Goal: Information Seeking & Learning: Learn about a topic

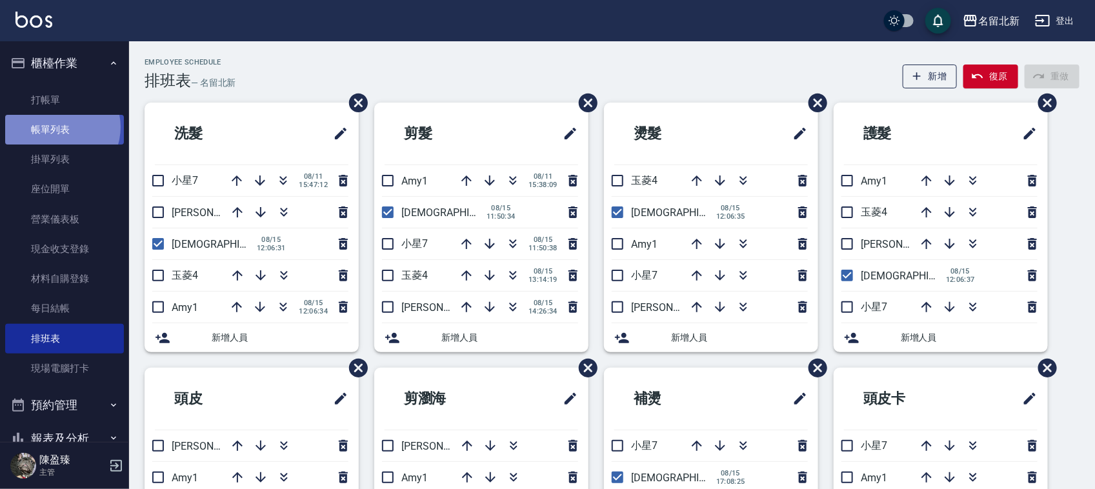
click at [59, 127] on link "帳單列表" at bounding box center [64, 130] width 119 height 30
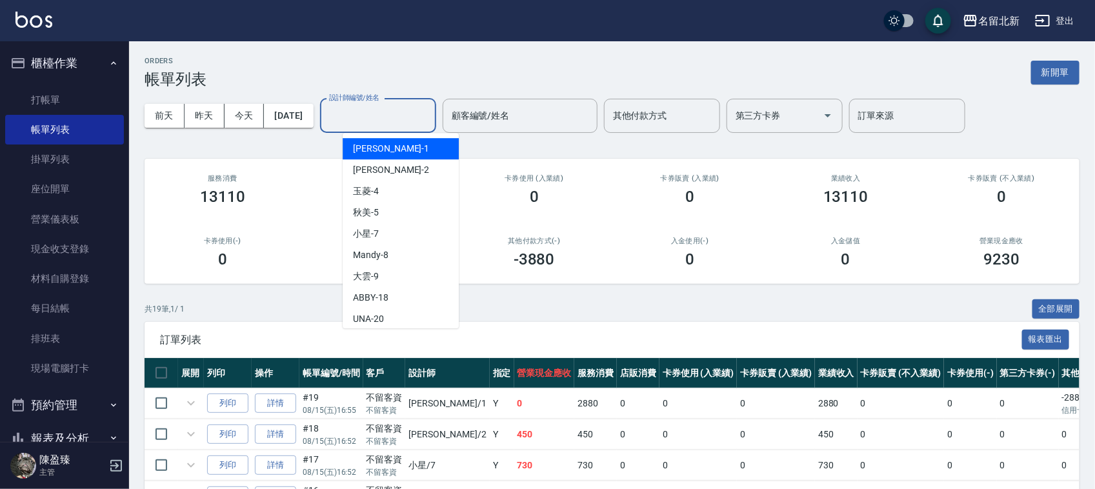
click at [378, 120] on input "設計師編號/姓名" at bounding box center [378, 115] width 104 height 23
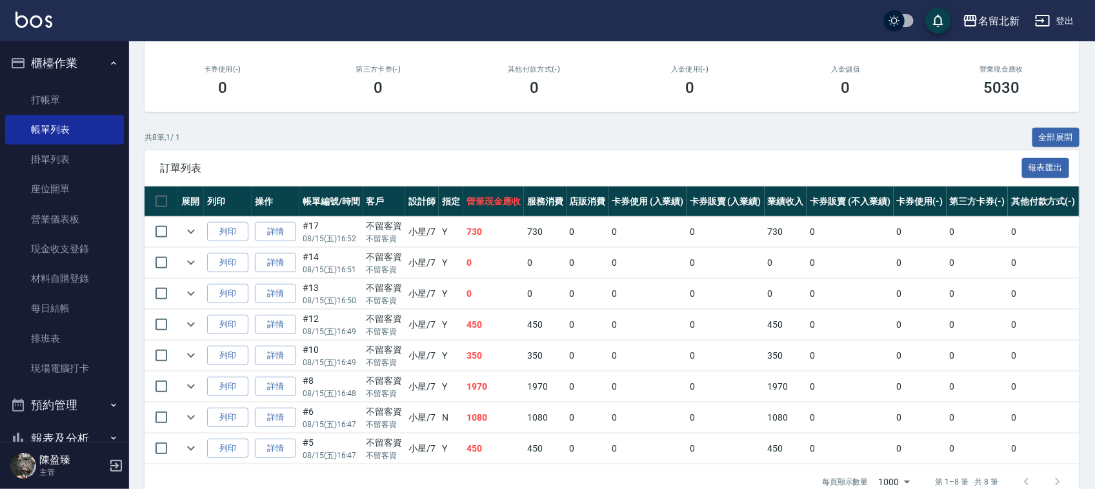
scroll to position [211, 0]
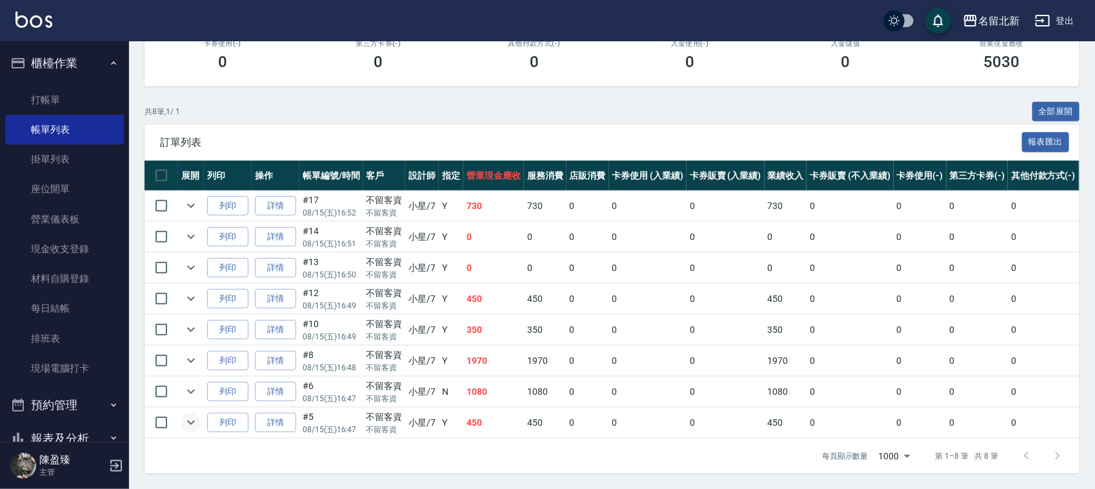
type input "小星-7"
click at [191, 415] on icon "expand row" at bounding box center [190, 422] width 15 height 15
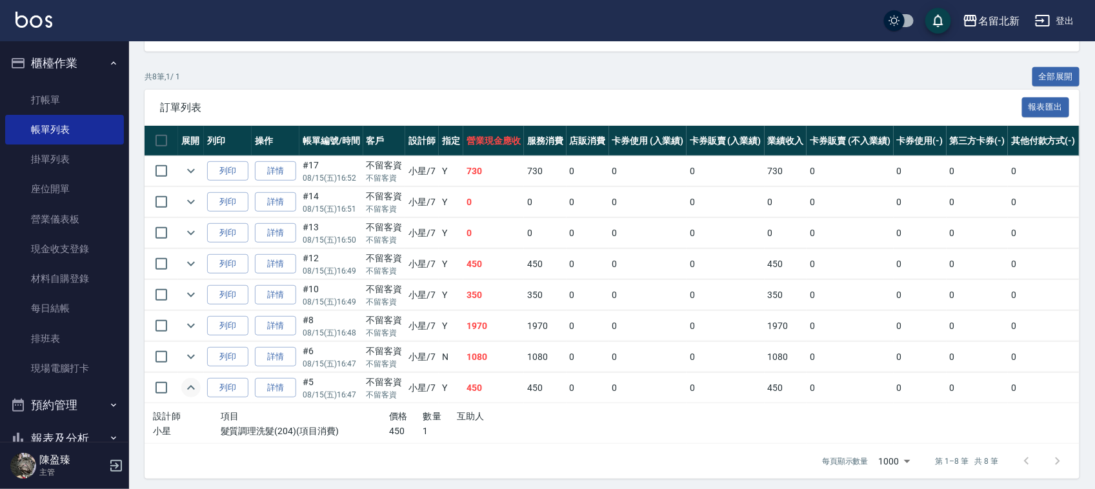
scroll to position [250, 0]
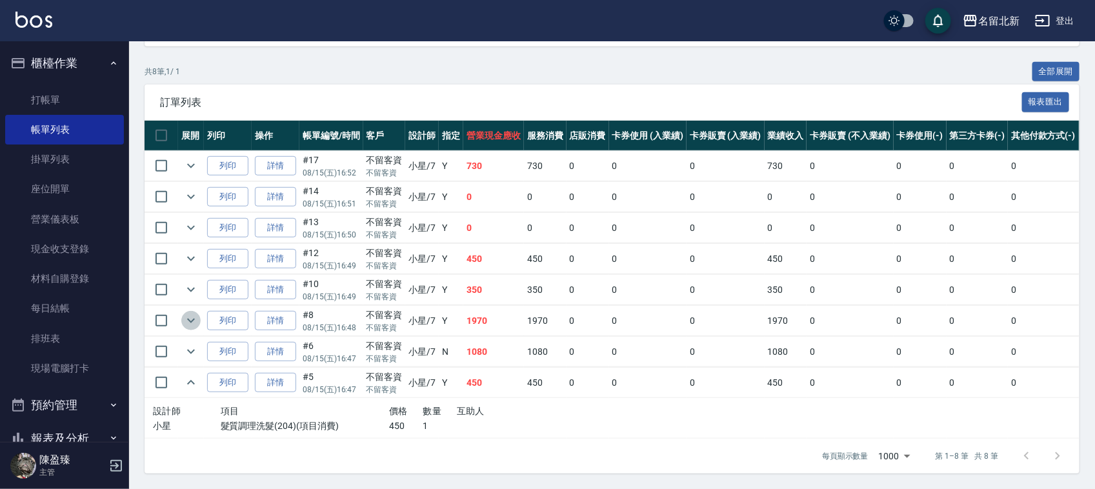
click at [183, 313] on button "expand row" at bounding box center [190, 320] width 19 height 19
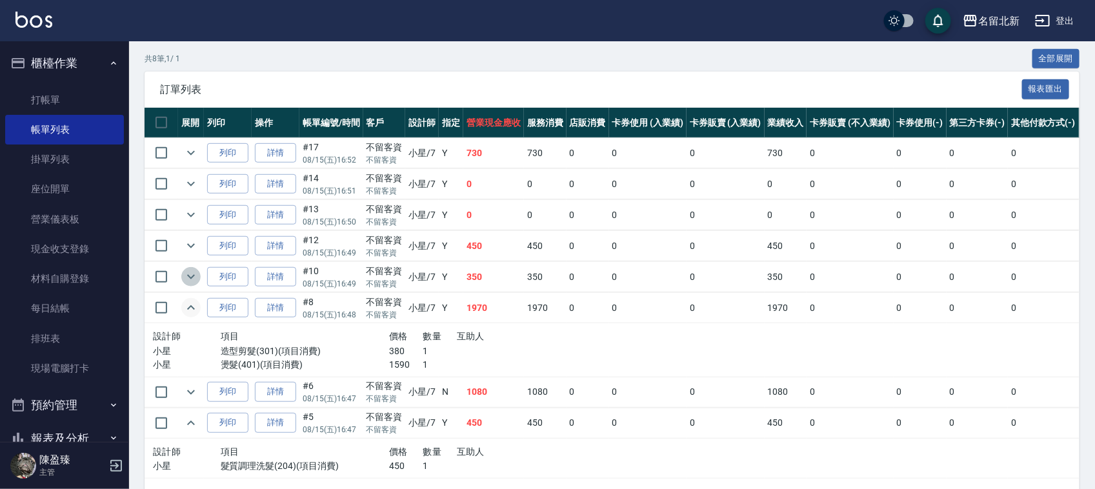
click at [190, 277] on icon "expand row" at bounding box center [190, 276] width 15 height 15
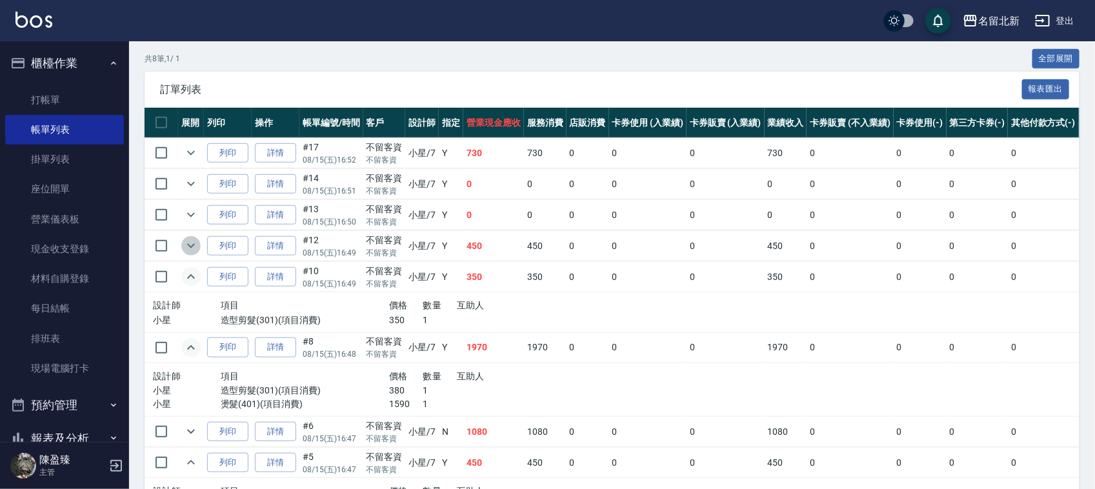
click at [188, 245] on icon "expand row" at bounding box center [191, 246] width 8 height 5
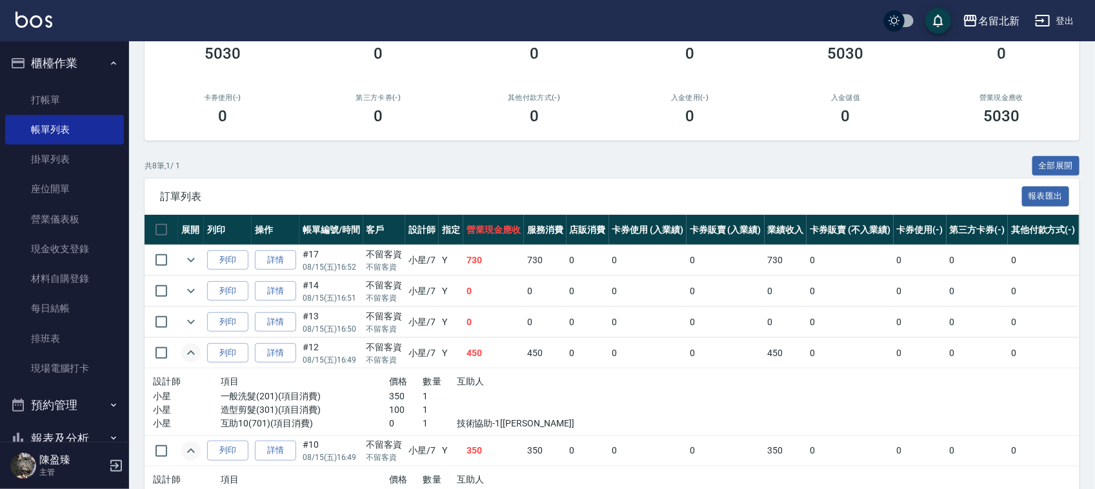
scroll to position [170, 0]
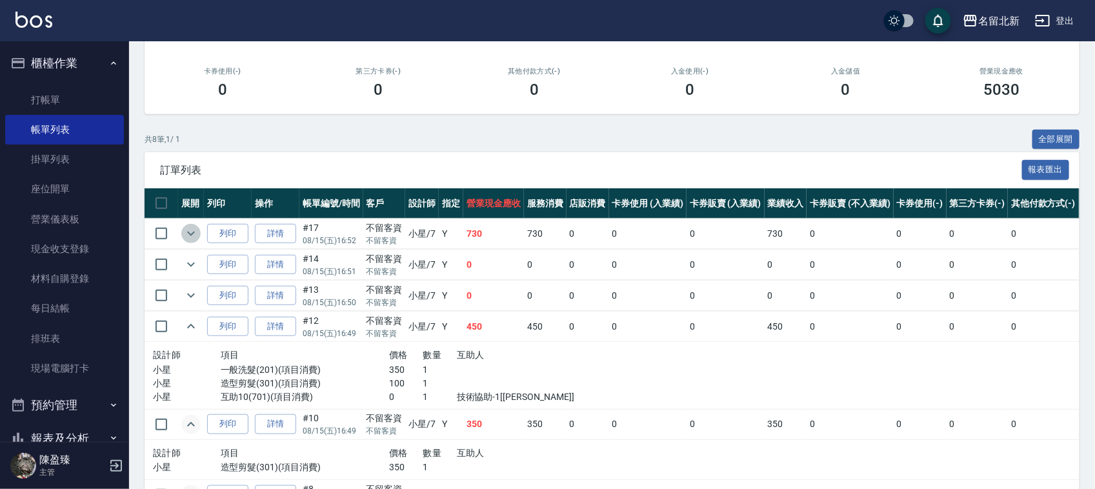
click at [187, 226] on icon "expand row" at bounding box center [190, 233] width 15 height 15
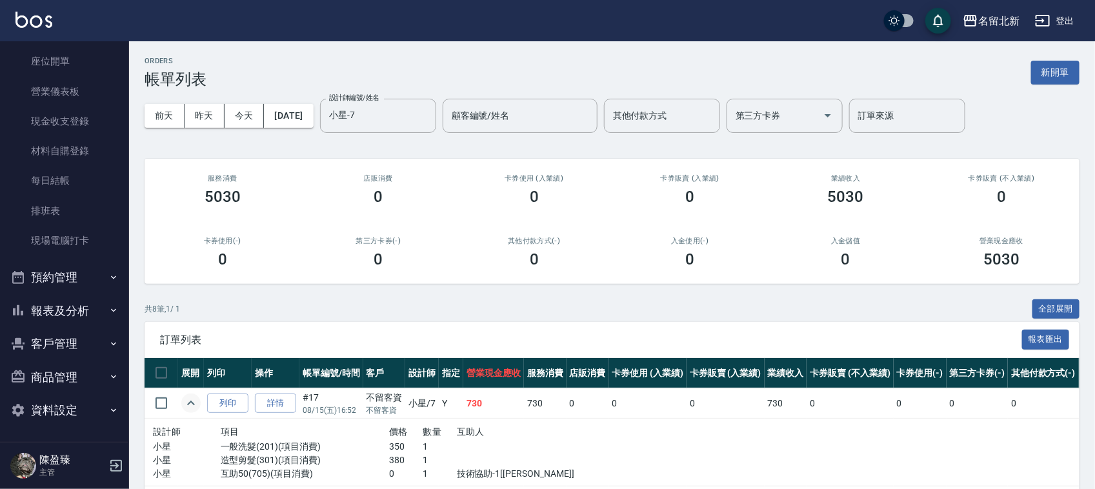
scroll to position [161, 0]
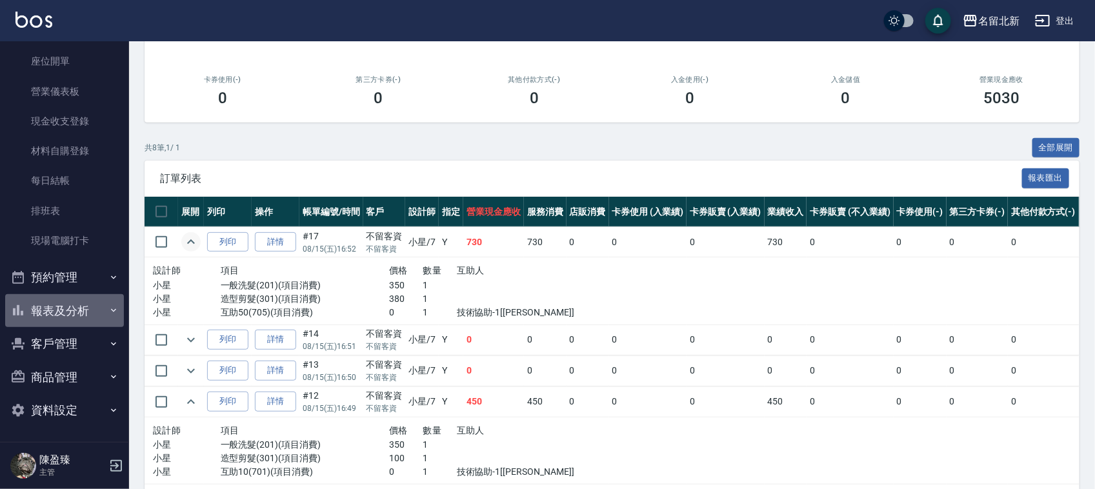
click at [76, 305] on button "報表及分析" at bounding box center [64, 311] width 119 height 34
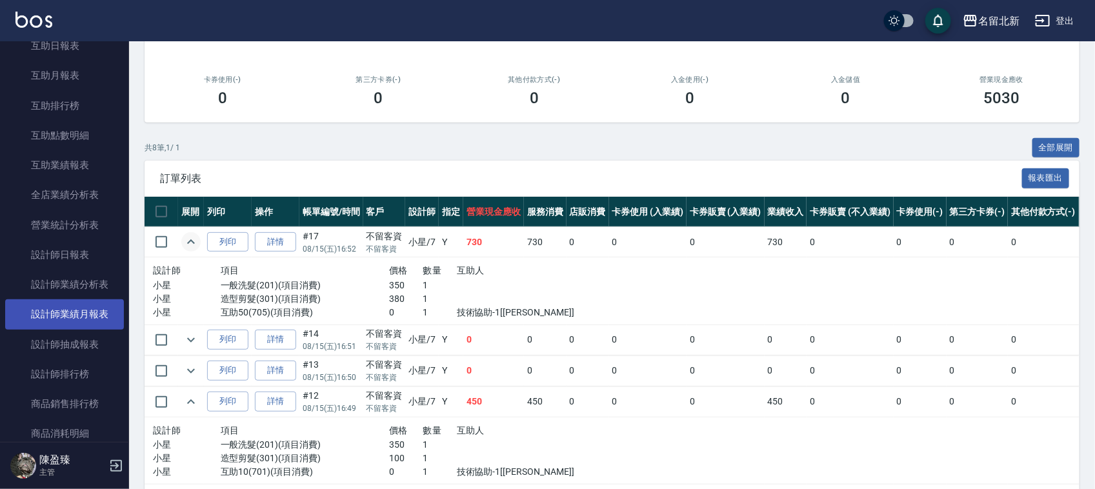
scroll to position [692, 0]
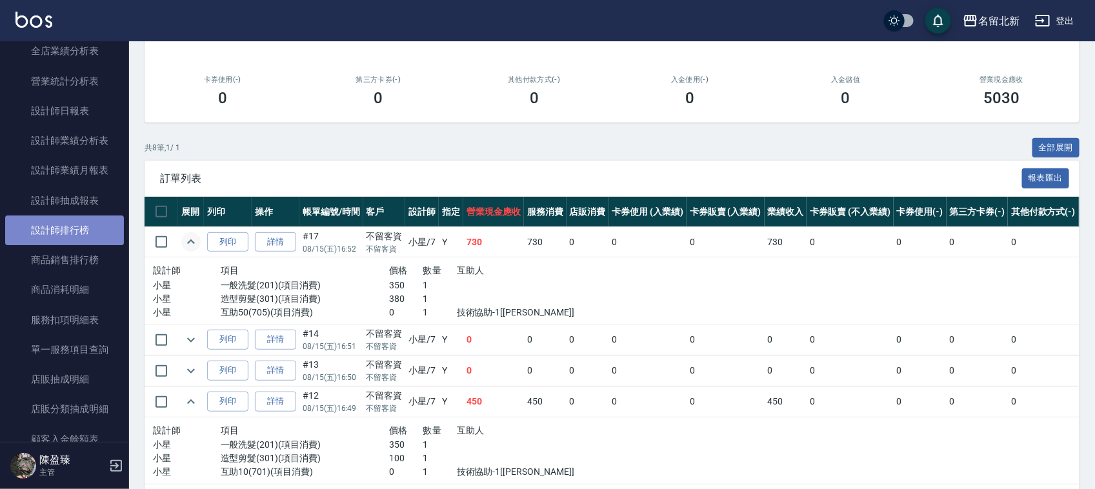
click at [78, 226] on link "設計師排行榜" at bounding box center [64, 230] width 119 height 30
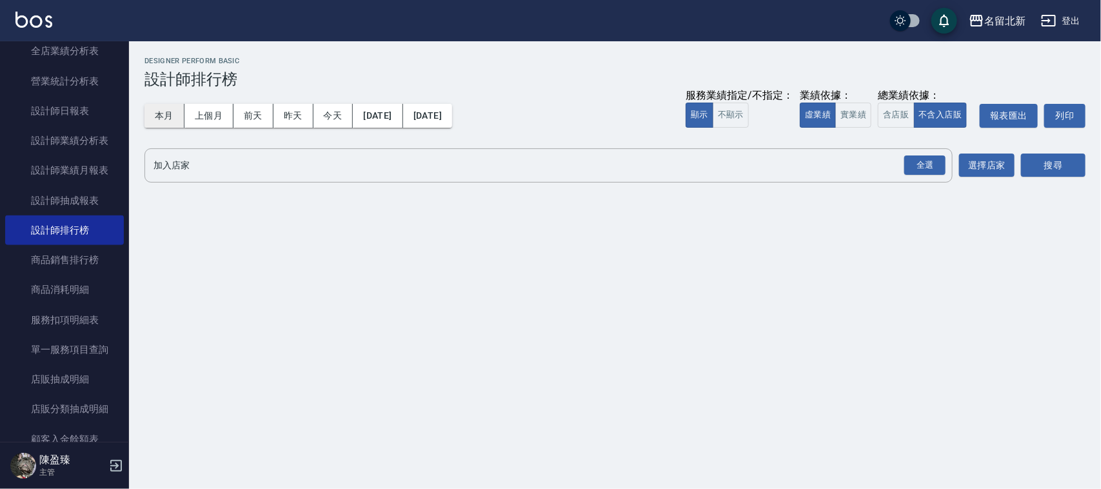
click at [154, 111] on button "本月" at bounding box center [164, 116] width 40 height 24
drag, startPoint x: 927, startPoint y: 162, endPoint x: 1006, endPoint y: 166, distance: 79.4
click at [929, 162] on div "全選" at bounding box center [924, 165] width 41 height 20
click at [1082, 163] on button "搜尋" at bounding box center [1053, 166] width 64 height 24
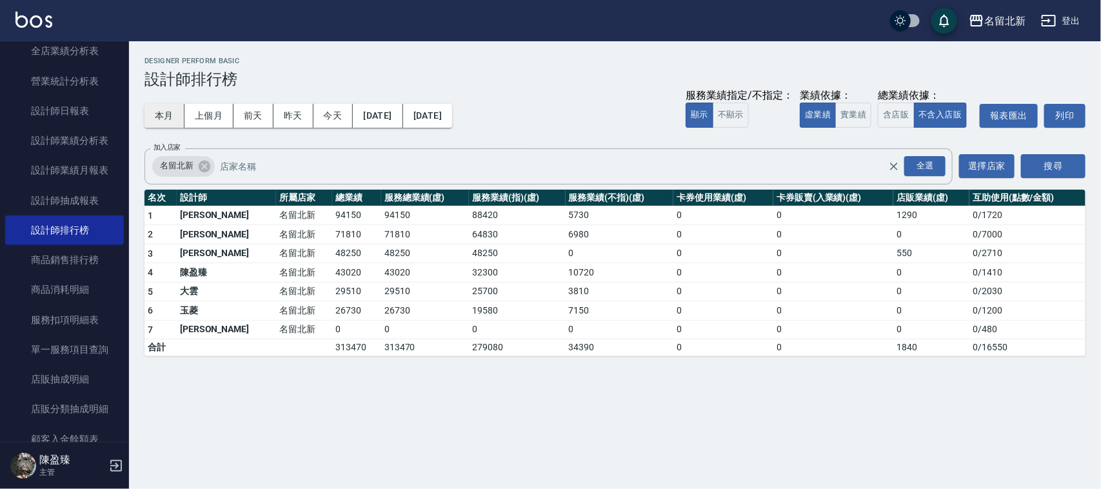
drag, startPoint x: 327, startPoint y: 119, endPoint x: 183, endPoint y: 124, distance: 144.5
click at [198, 133] on div "本月 上個月 [DATE] [DATE] [DATE] [DATE] [DATE] 服務業績指定/不指定： 顯示 不顯示 業績依據： 虛業績 實業績 總業績依…" at bounding box center [614, 115] width 941 height 55
click at [170, 114] on button "本月" at bounding box center [164, 116] width 40 height 24
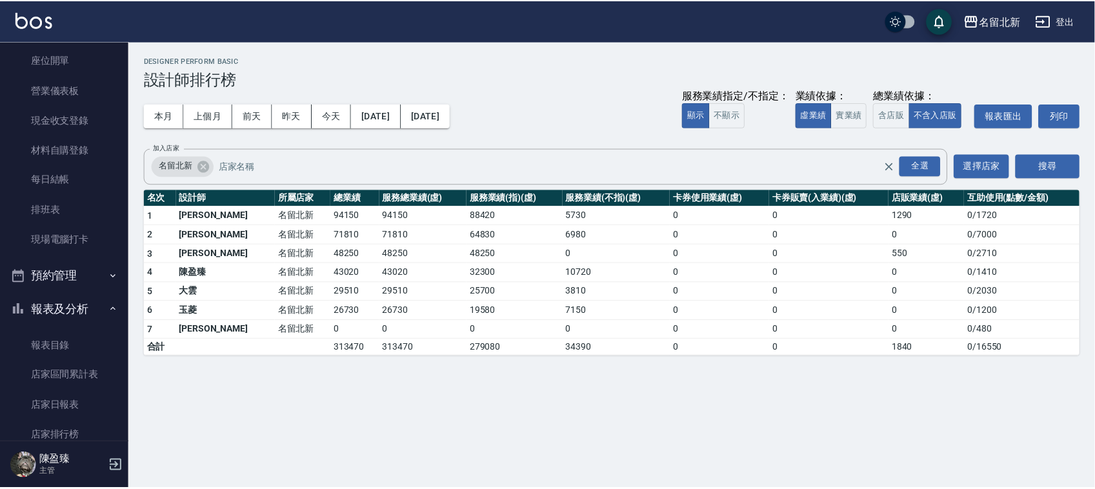
scroll to position [128, 0]
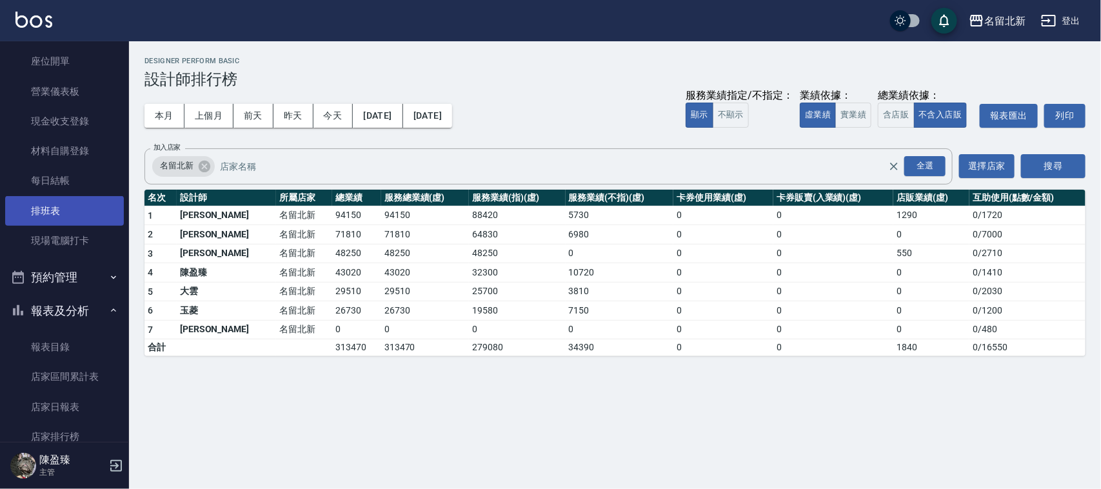
click at [37, 215] on link "排班表" at bounding box center [64, 211] width 119 height 30
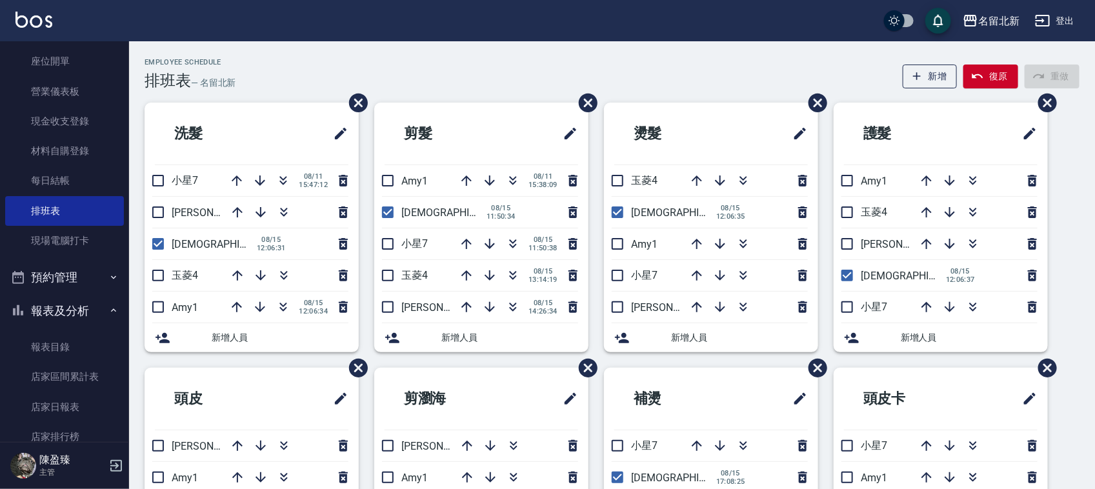
drag, startPoint x: 511, startPoint y: 181, endPoint x: 497, endPoint y: 8, distance: 174.1
click at [511, 181] on icon "button" at bounding box center [512, 180] width 15 height 15
